Goal: Check status: Check status

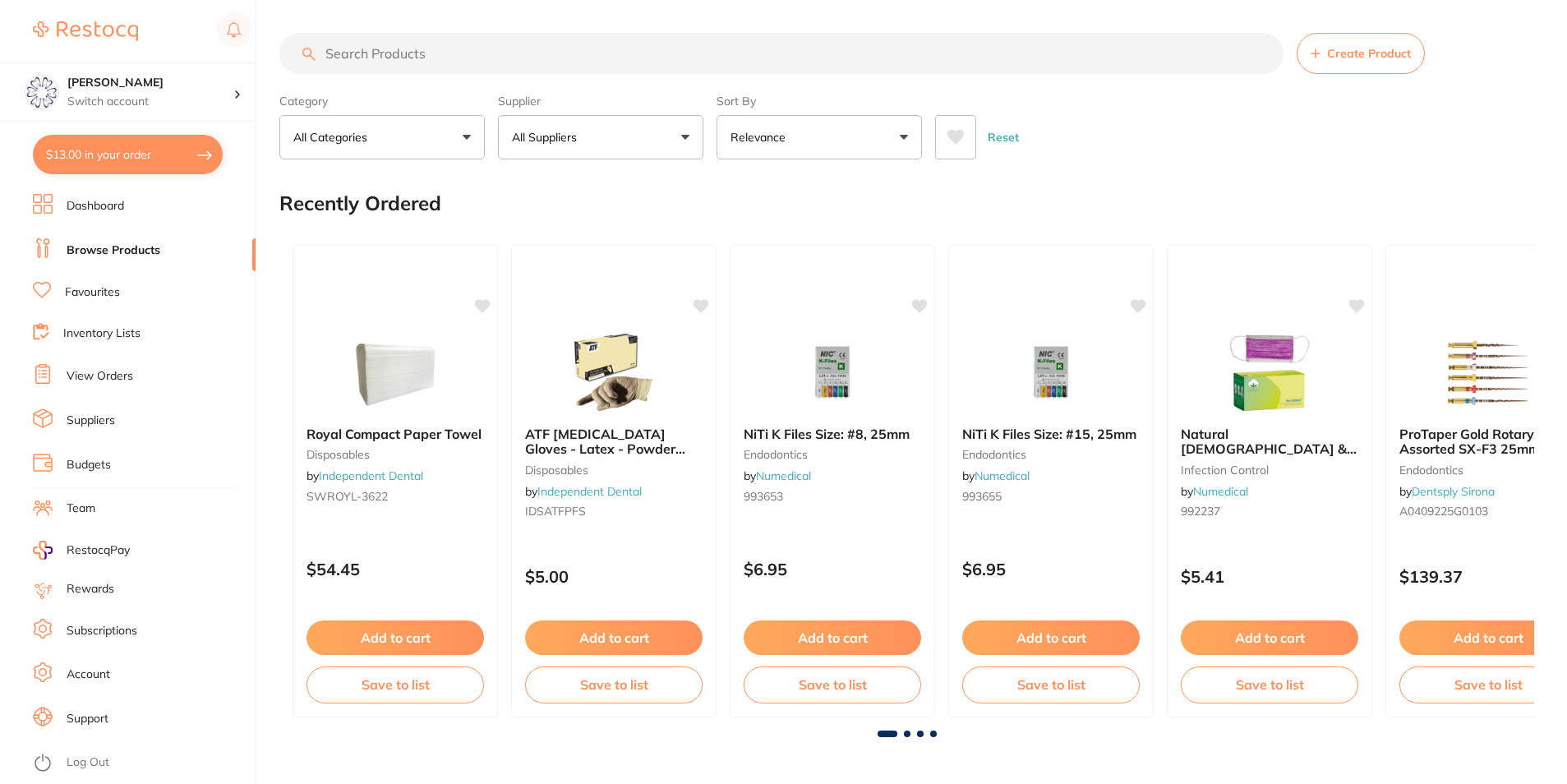
click at [109, 248] on link "Browse Products" at bounding box center [113, 250] width 93 height 16
click at [105, 372] on link "View Orders" at bounding box center [100, 375] width 67 height 16
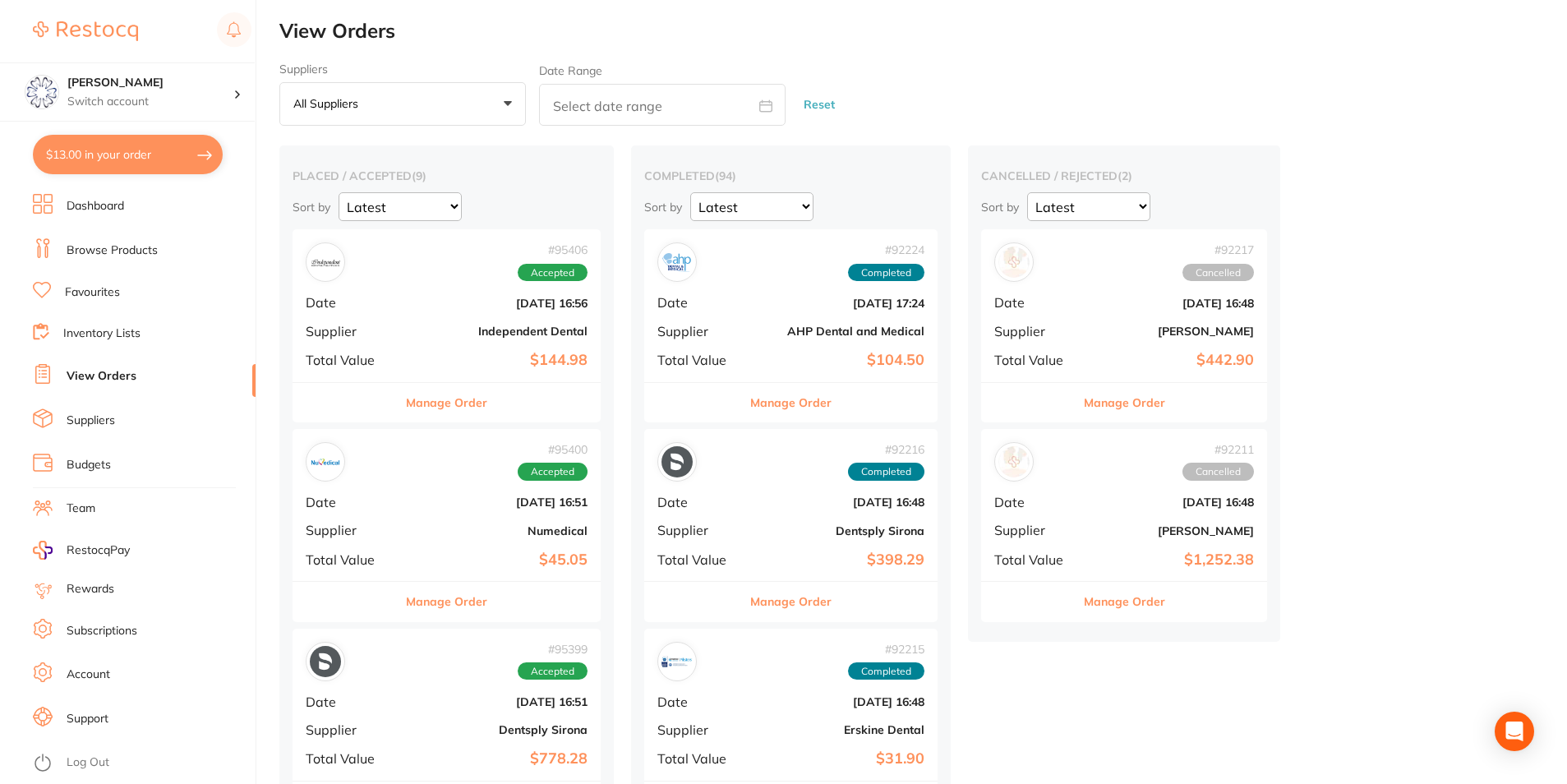
click at [487, 401] on button "Manage Order" at bounding box center [446, 402] width 81 height 39
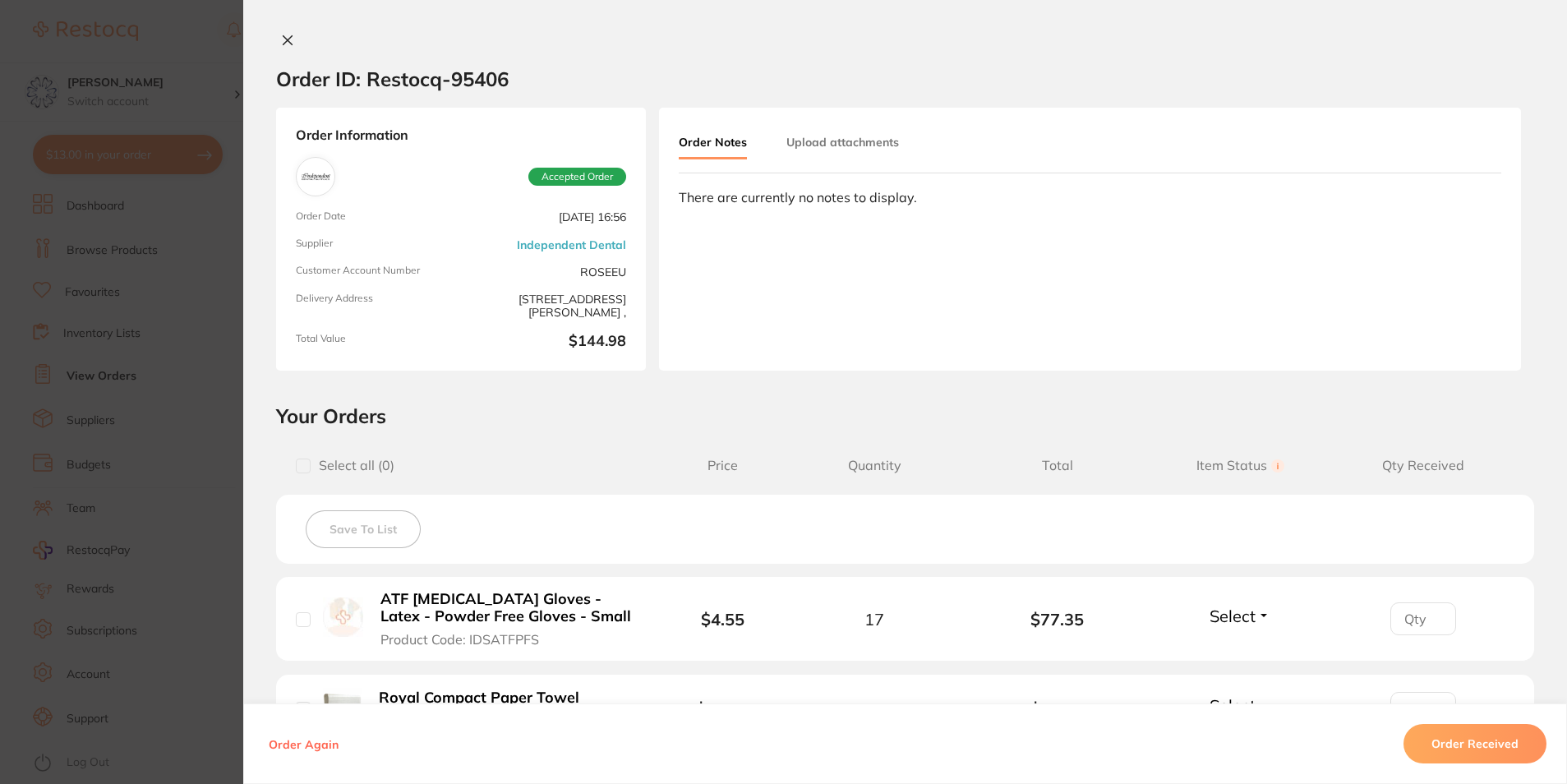
click at [272, 50] on div at bounding box center [905, 41] width 1324 height 17
click at [276, 42] on button at bounding box center [288, 41] width 23 height 17
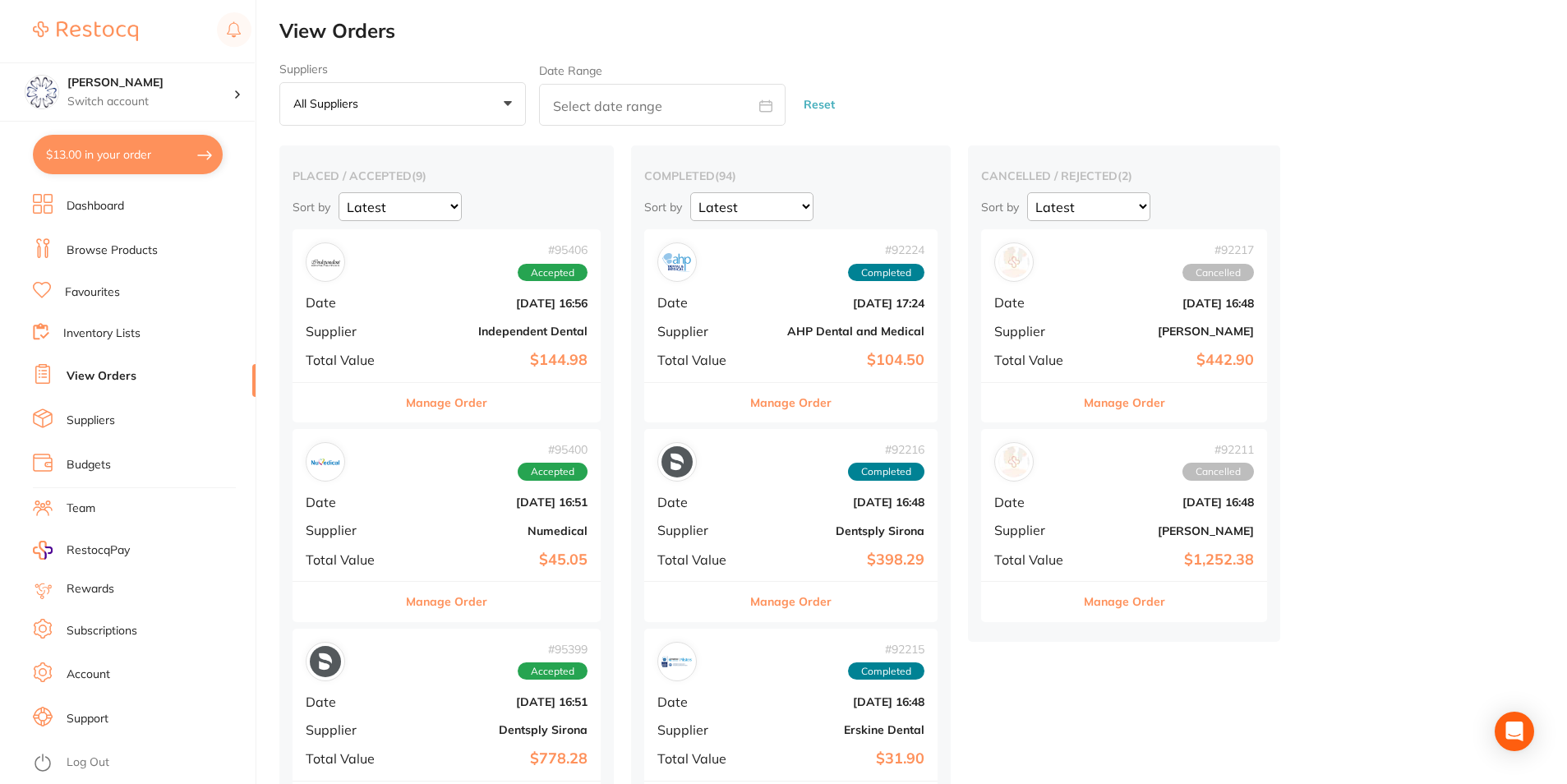
click at [458, 590] on button "Manage Order" at bounding box center [446, 600] width 81 height 39
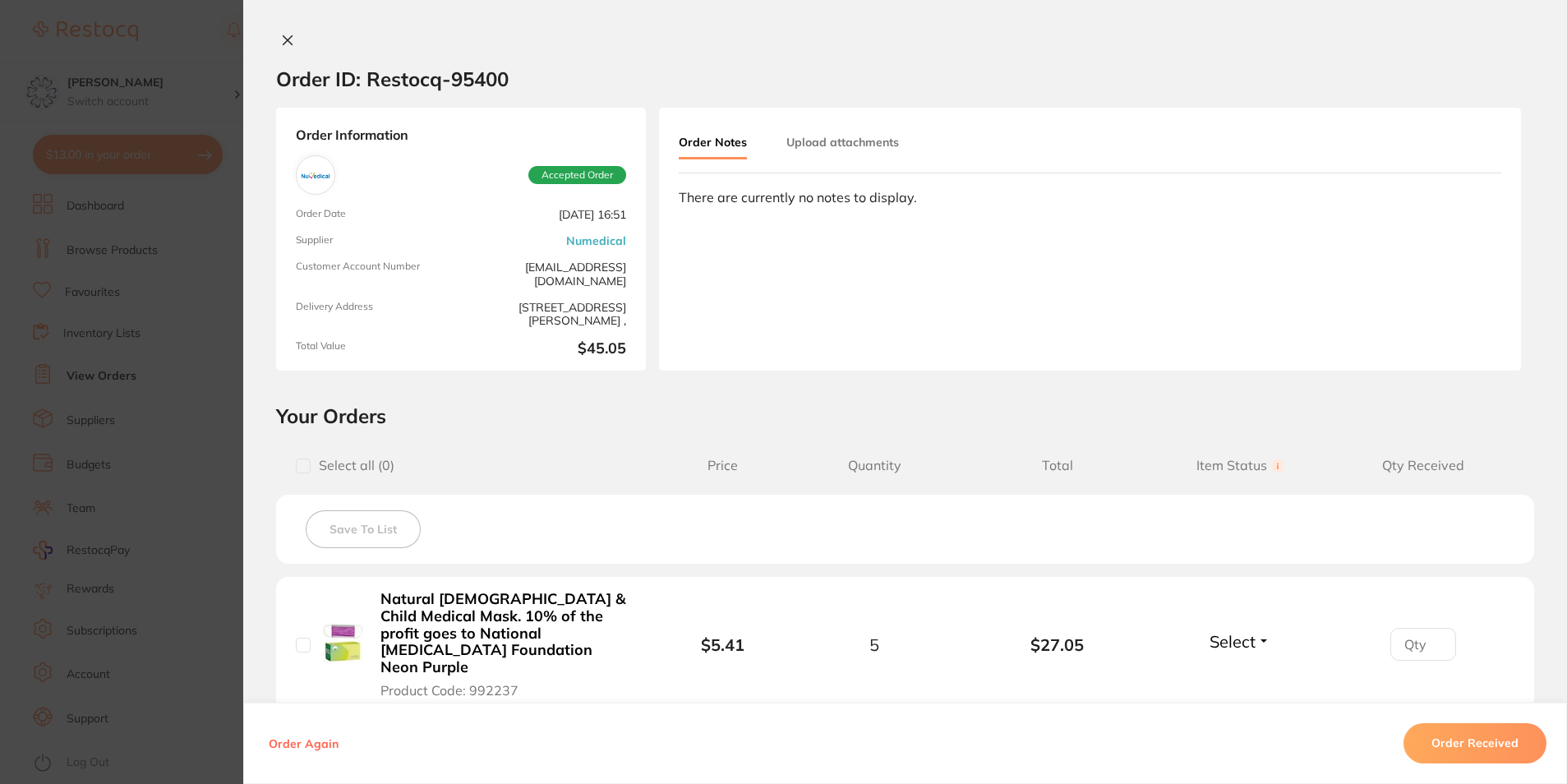
drag, startPoint x: 286, startPoint y: 66, endPoint x: 286, endPoint y: 40, distance: 26.0
click at [286, 64] on div "Order ID: Restocq- 95400" at bounding box center [393, 79] width 233 height 57
click at [286, 40] on icon at bounding box center [288, 40] width 13 height 13
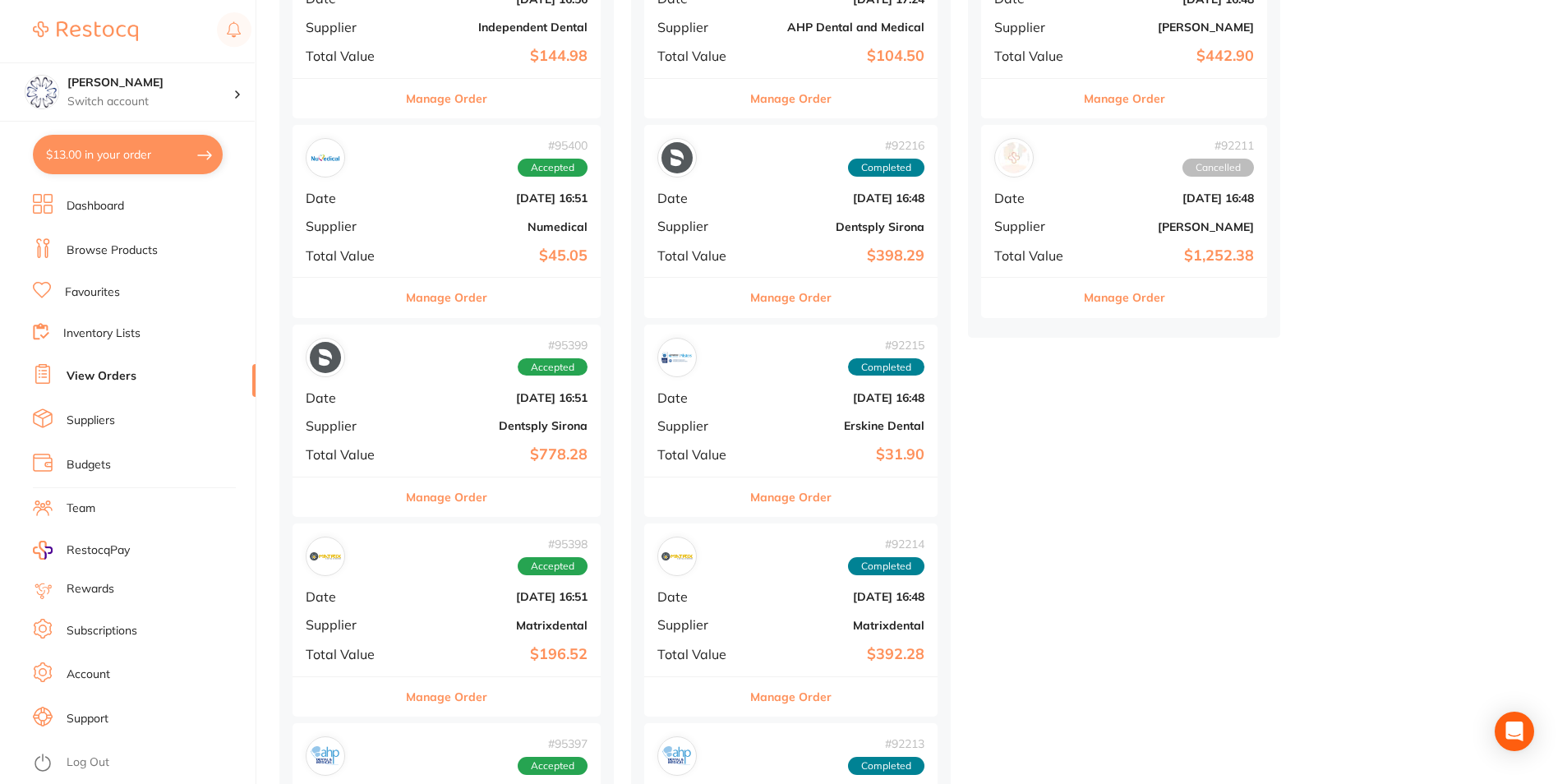
scroll to position [329, 0]
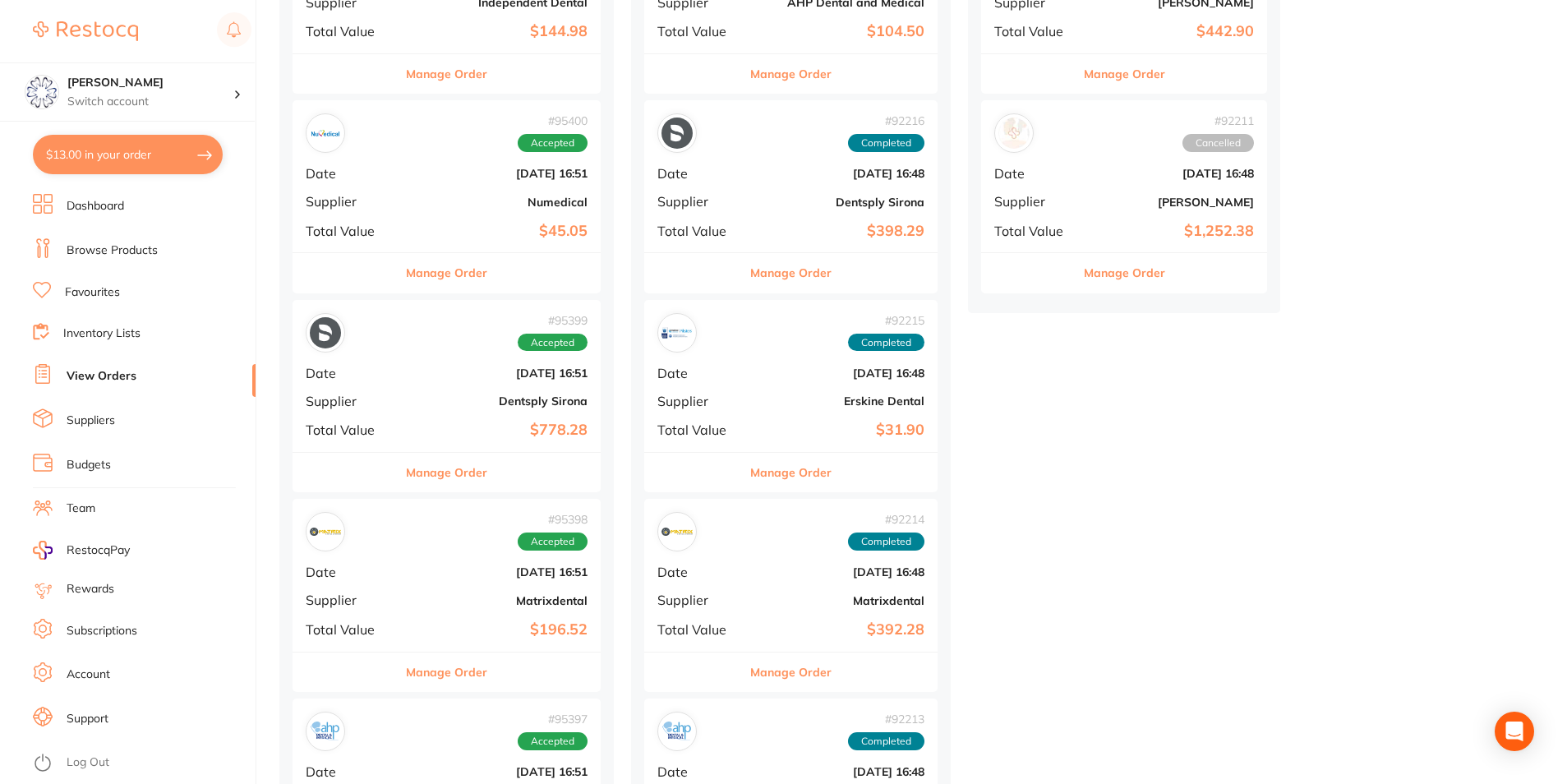
click at [437, 489] on button "Manage Order" at bounding box center [446, 472] width 81 height 39
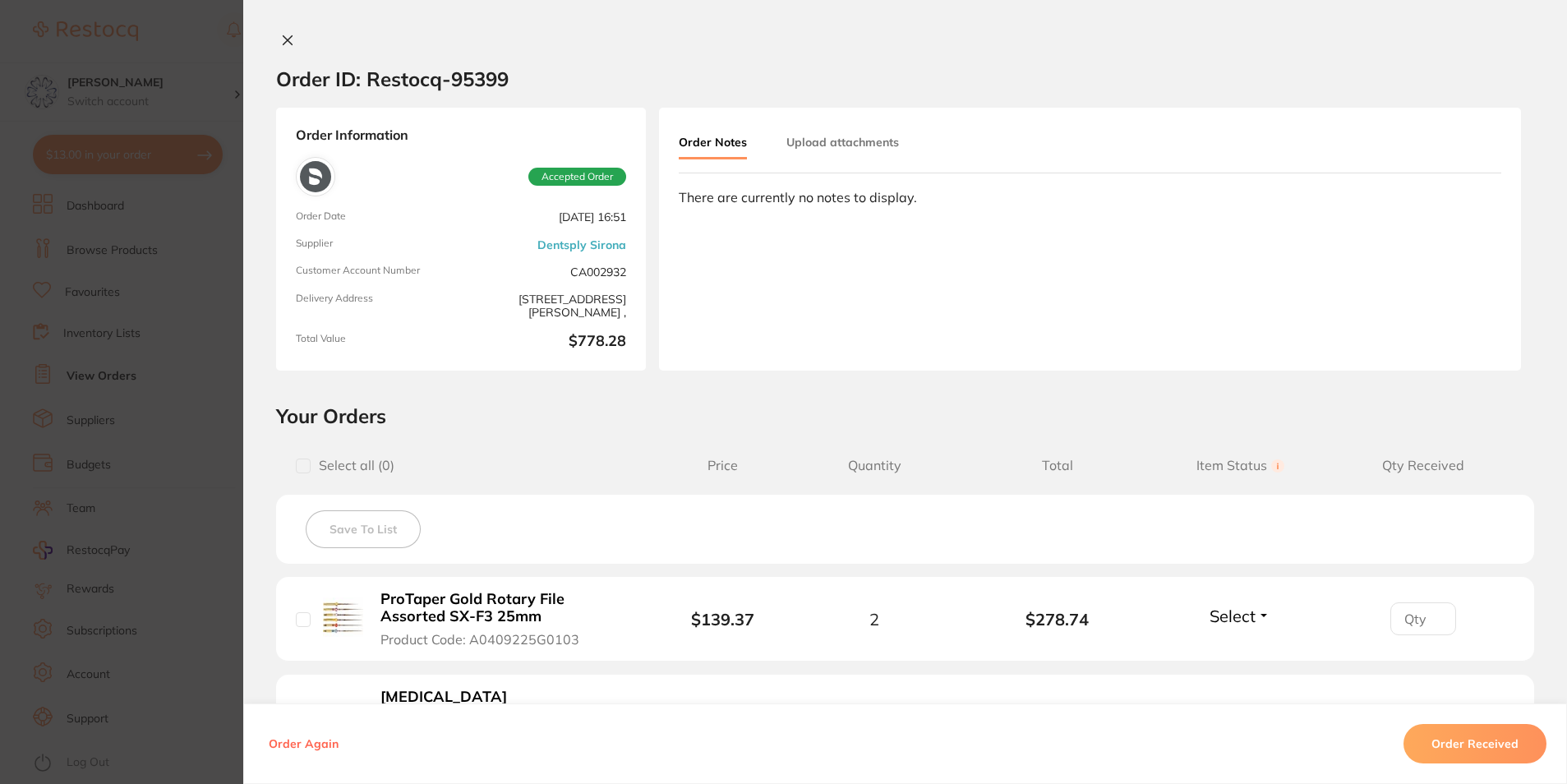
click at [284, 39] on icon at bounding box center [287, 40] width 9 height 9
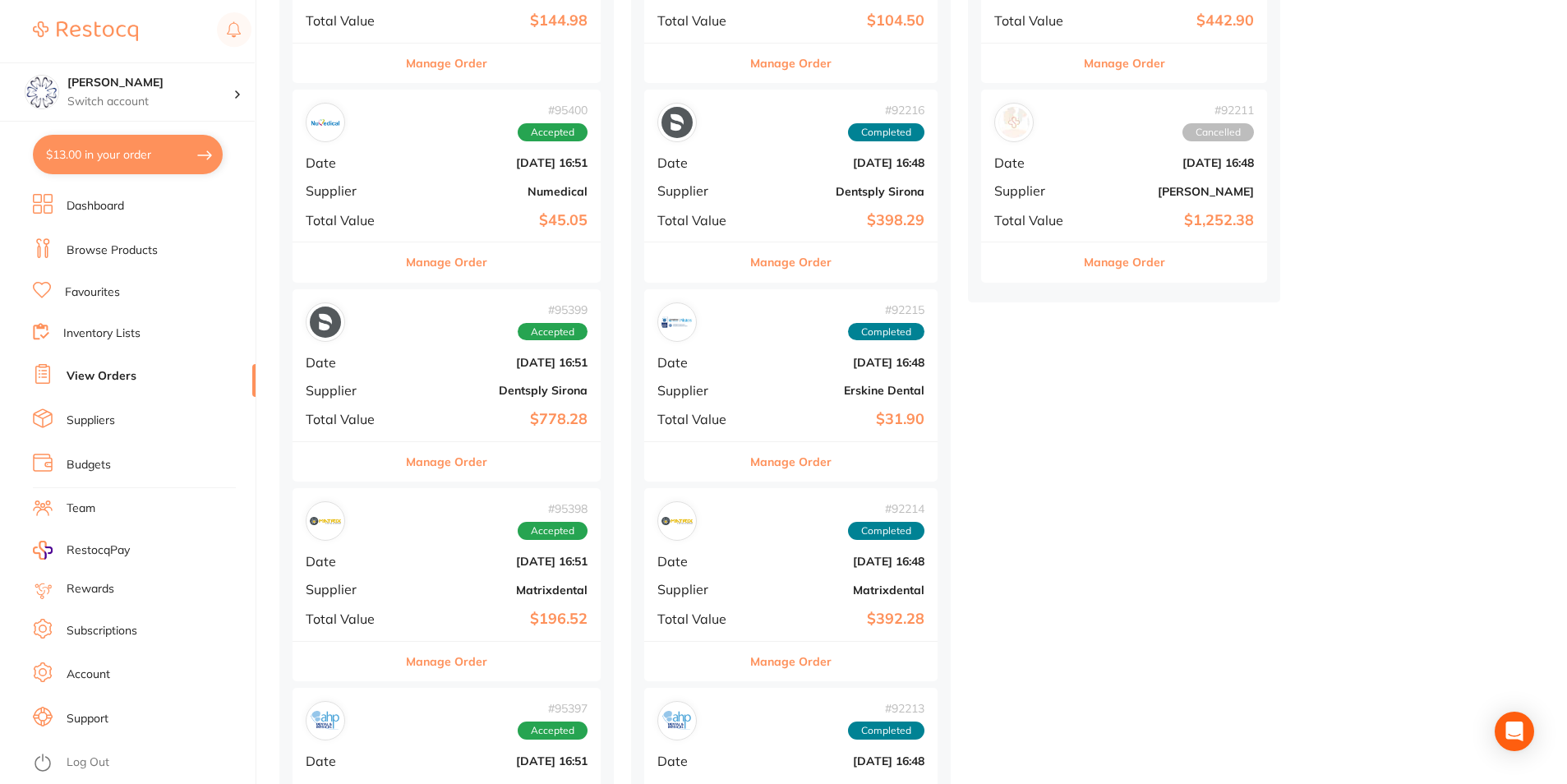
scroll to position [411, 0]
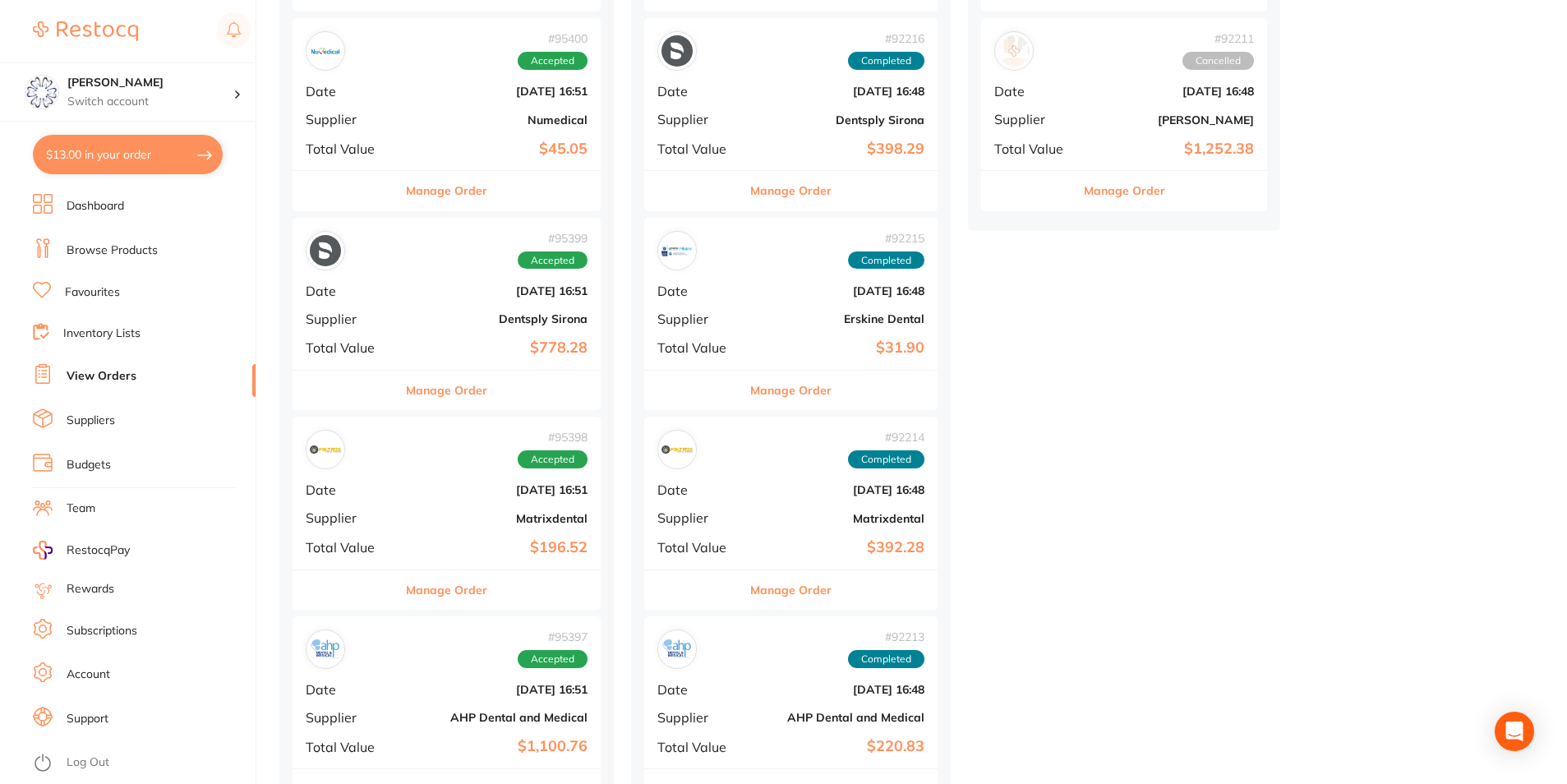
click at [492, 577] on div "Manage Order" at bounding box center [446, 590] width 308 height 40
